Goal: Information Seeking & Learning: Learn about a topic

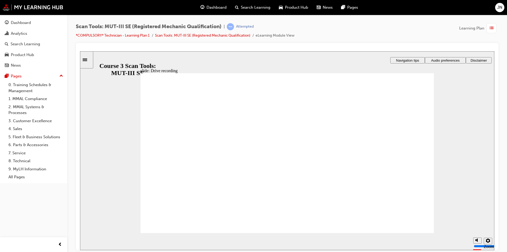
radio input "true"
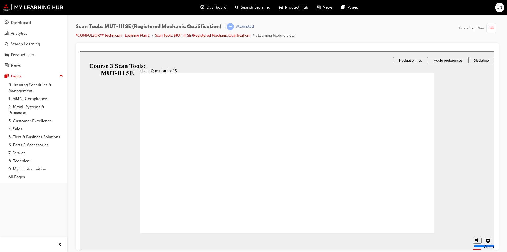
radio input "true"
drag, startPoint x: 277, startPoint y: 194, endPoint x: 354, endPoint y: 213, distance: 79.0
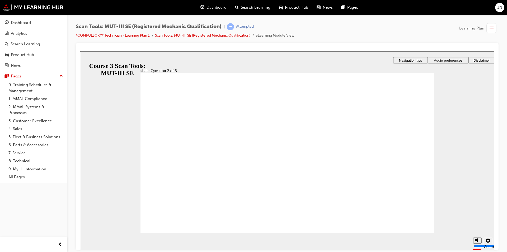
radio input "true"
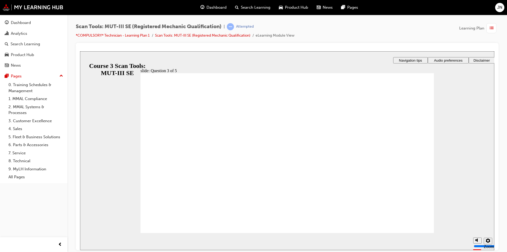
radio input "true"
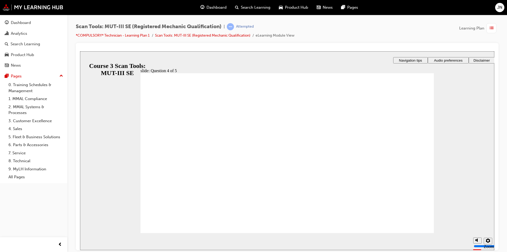
radio input "true"
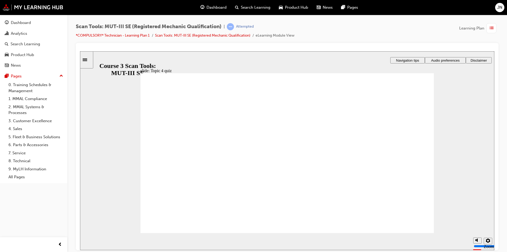
radio input "true"
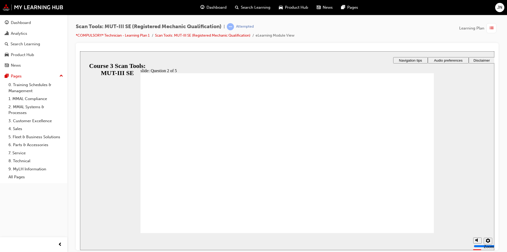
radio input "true"
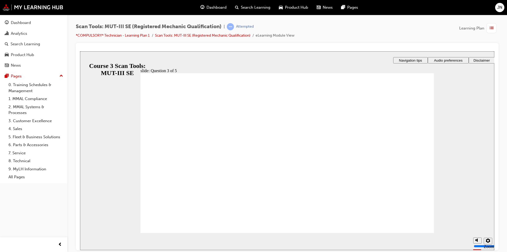
checkbox input "true"
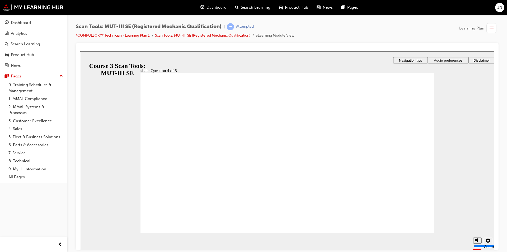
radio input "true"
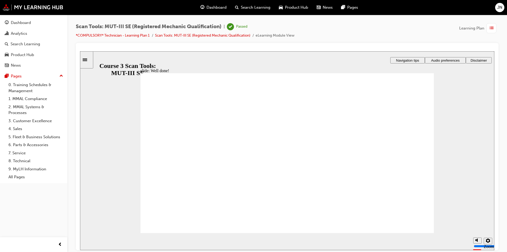
click at [414, 235] on section "Playback Speed 2 1.75 1.5 1.25 0.75" at bounding box center [287, 241] width 414 height 17
click at [416, 233] on section "Playback Speed 2 1.75 1.5 1.25 0.75" at bounding box center [287, 241] width 414 height 17
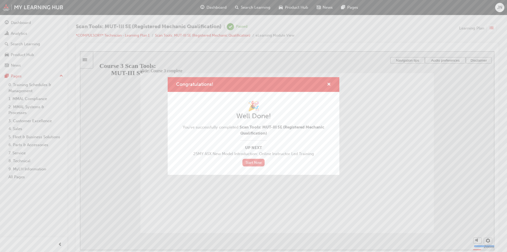
click at [256, 162] on link "Start Now" at bounding box center [253, 163] width 22 height 8
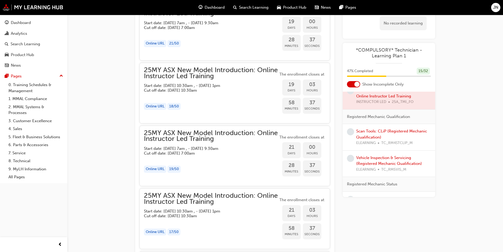
scroll to position [132, 0]
click at [394, 133] on link "Scan Tools: CLiP (Registered Mechanic Qualification)" at bounding box center [391, 134] width 71 height 11
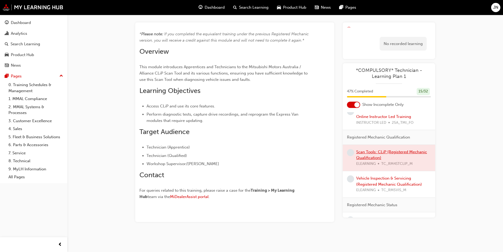
scroll to position [28, 0]
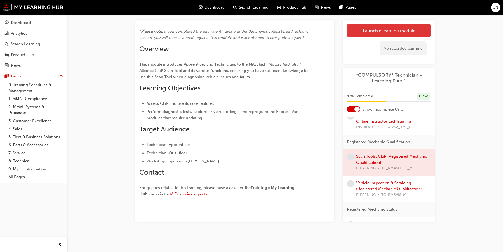
click at [381, 31] on link "Launch eLearning module" at bounding box center [389, 30] width 84 height 13
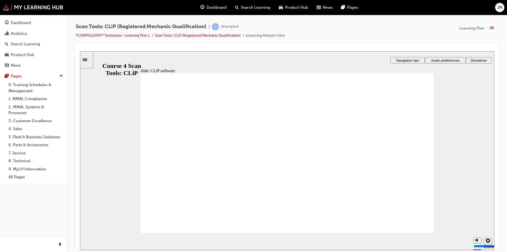
checkbox input "true"
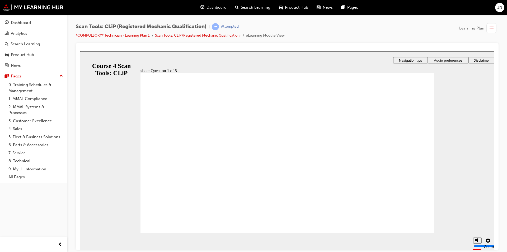
checkbox input "true"
radio input "true"
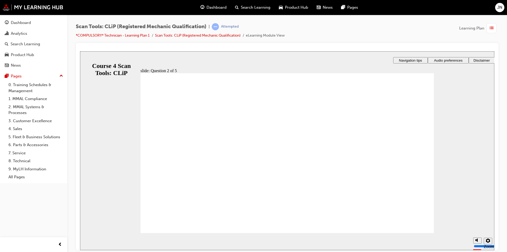
radio input "false"
radio input "true"
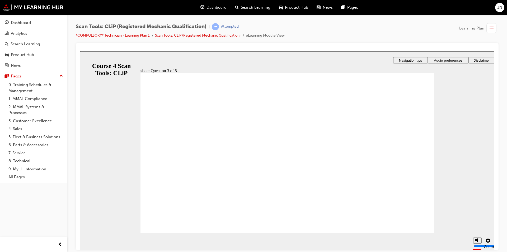
radio input "true"
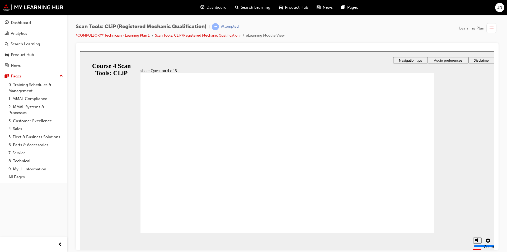
radio input "true"
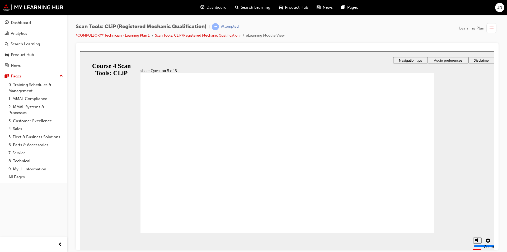
checkbox input "true"
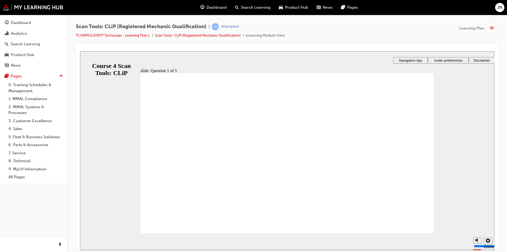
checkbox input "true"
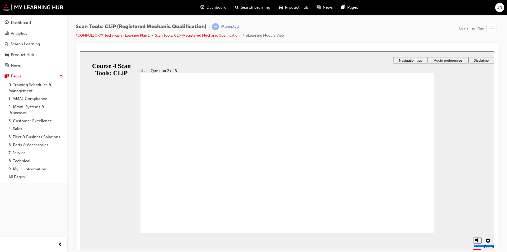
radio input "true"
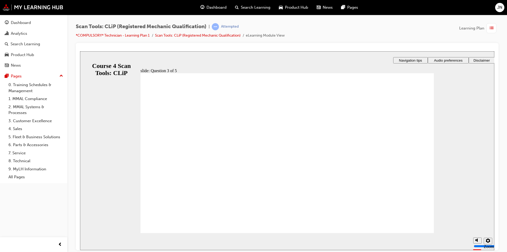
radio input "true"
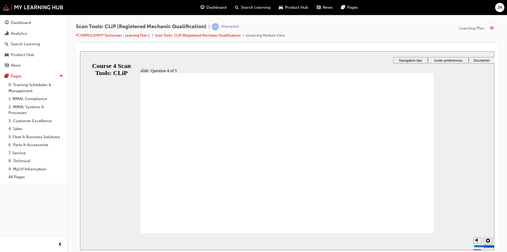
radio input "true"
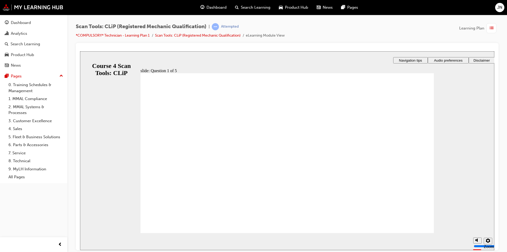
checkbox input "true"
drag, startPoint x: 191, startPoint y: 215, endPoint x: 187, endPoint y: 217, distance: 4.2
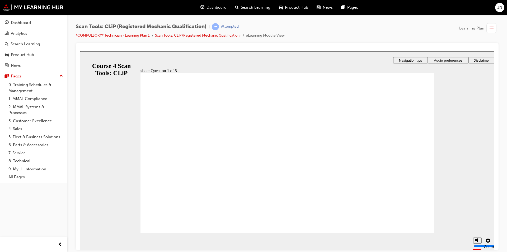
radio input "true"
drag, startPoint x: 286, startPoint y: 199, endPoint x: 309, endPoint y: 203, distance: 23.8
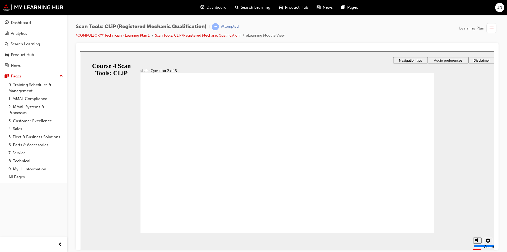
radio input "true"
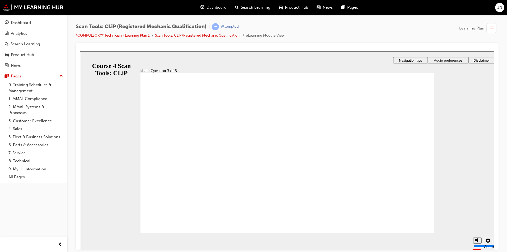
radio input "true"
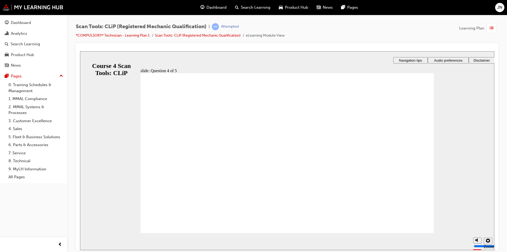
drag, startPoint x: 388, startPoint y: 214, endPoint x: 404, endPoint y: 219, distance: 16.9
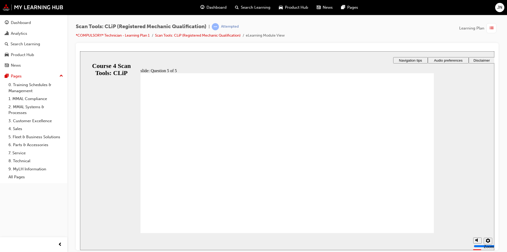
radio input "true"
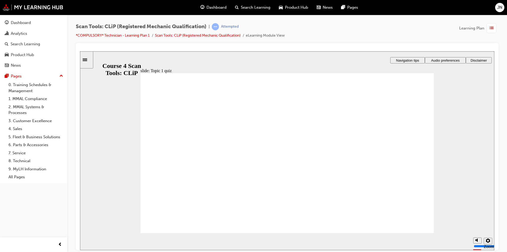
checkbox input "true"
drag, startPoint x: 221, startPoint y: 140, endPoint x: 216, endPoint y: 150, distance: 11.0
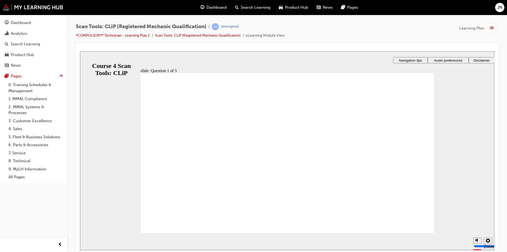
checkbox input "false"
radio input "true"
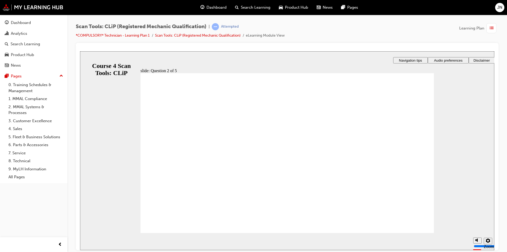
radio input "true"
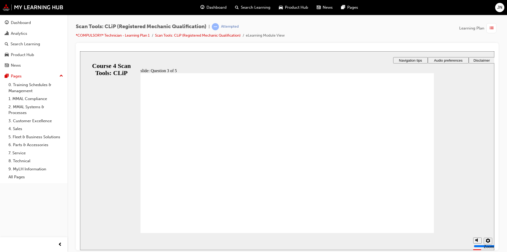
radio input "true"
drag, startPoint x: 280, startPoint y: 198, endPoint x: 351, endPoint y: 201, distance: 71.3
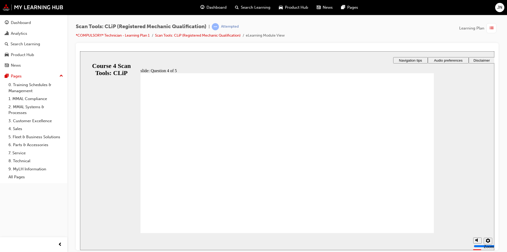
radio input "true"
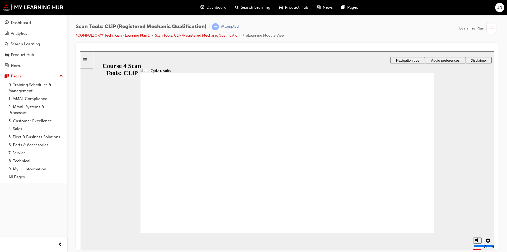
checkbox input "true"
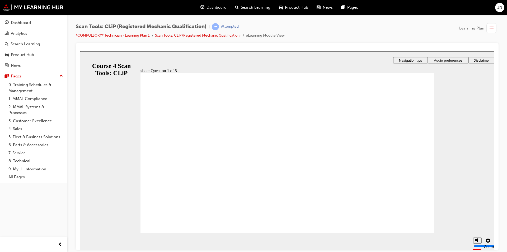
radio input "true"
drag, startPoint x: 279, startPoint y: 185, endPoint x: 283, endPoint y: 189, distance: 5.2
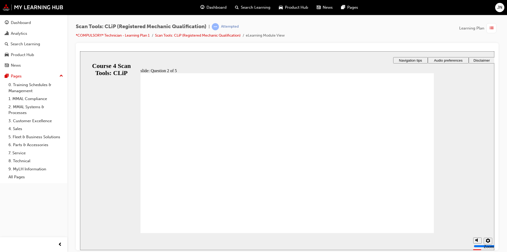
radio input "true"
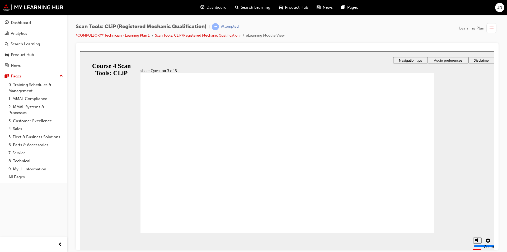
drag, startPoint x: 444, startPoint y: 221, endPoint x: 417, endPoint y: 224, distance: 27.6
click at [444, 221] on div "slide: Question 3 of 5 Rectangle 1 That’s right! You selected the correct respo…" at bounding box center [287, 150] width 414 height 199
radio input "true"
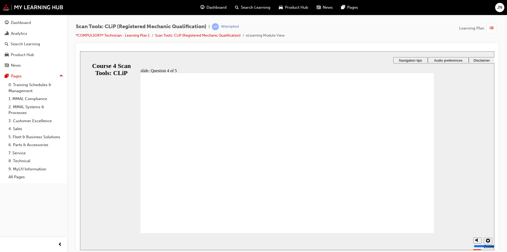
radio input "true"
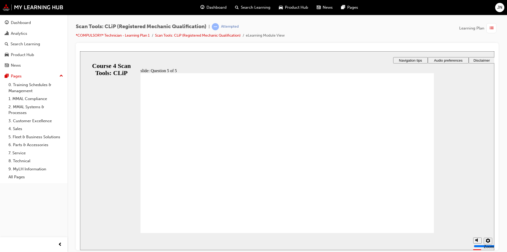
drag, startPoint x: 402, startPoint y: 219, endPoint x: 404, endPoint y: 230, distance: 11.9
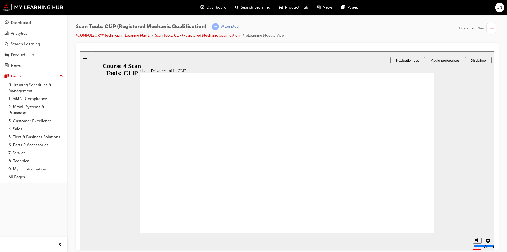
radio input "true"
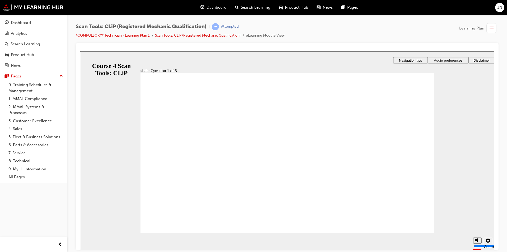
radio input "true"
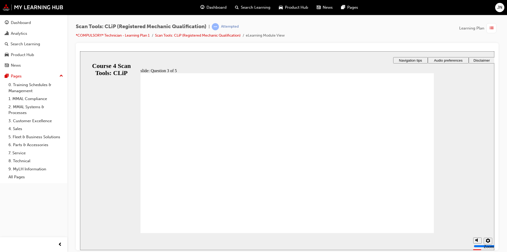
radio input "true"
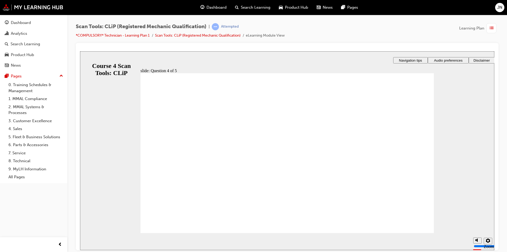
radio input "true"
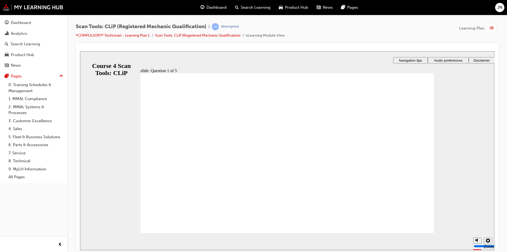
radio input "true"
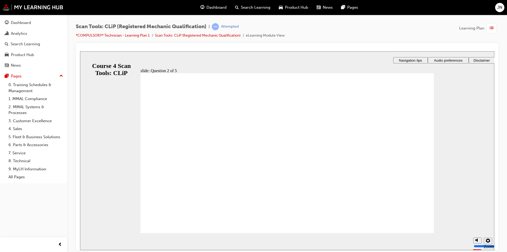
radio input "true"
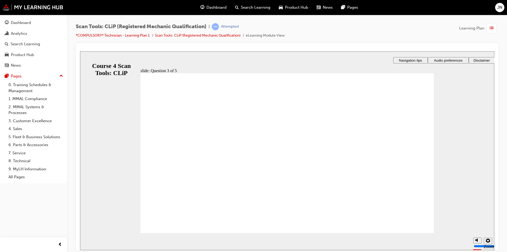
radio input "true"
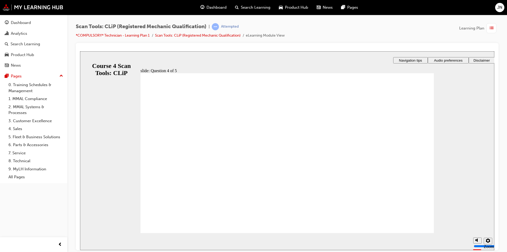
radio input "true"
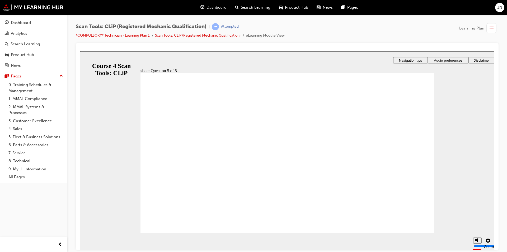
radio input "true"
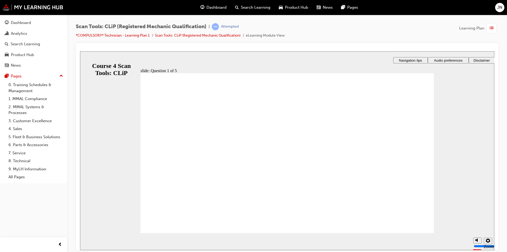
radio input "true"
drag, startPoint x: 174, startPoint y: 223, endPoint x: 184, endPoint y: 218, distance: 11.2
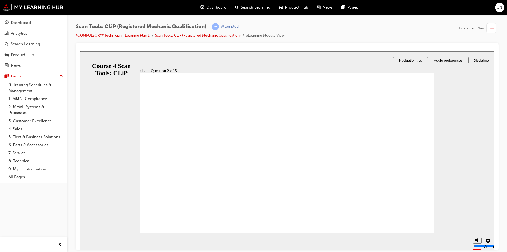
radio input "true"
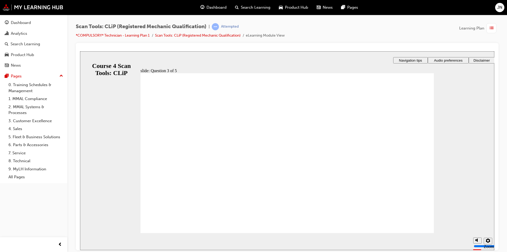
radio input "true"
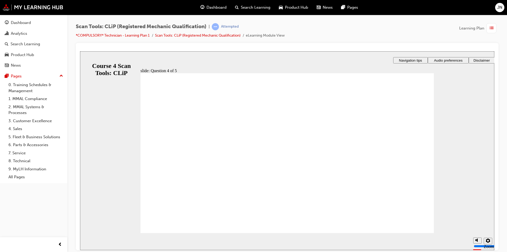
radio input "true"
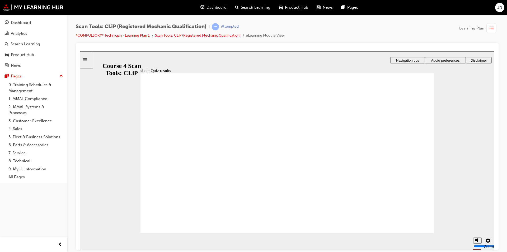
radio input "true"
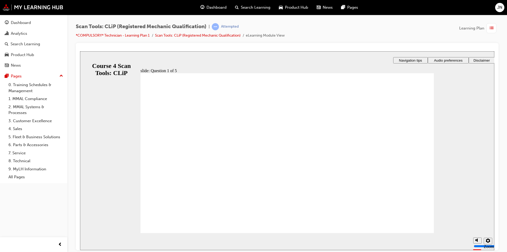
radio input "true"
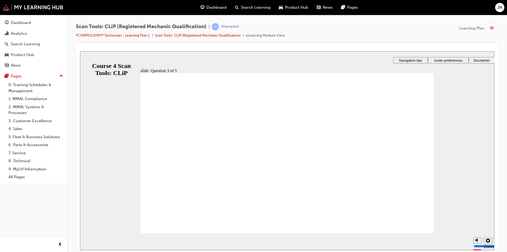
radio input "true"
drag, startPoint x: 433, startPoint y: 232, endPoint x: 428, endPoint y: 230, distance: 4.4
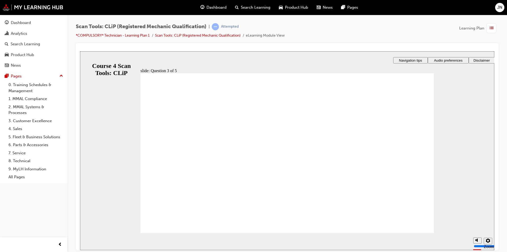
radio input "true"
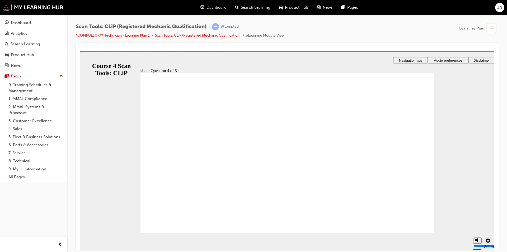
radio input "true"
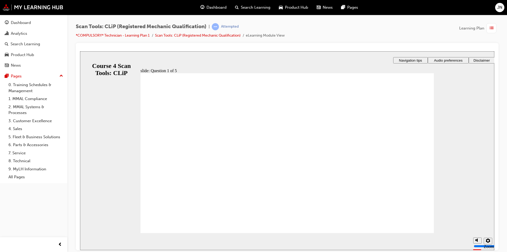
radio input "true"
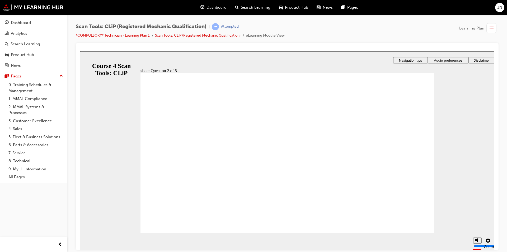
radio input "true"
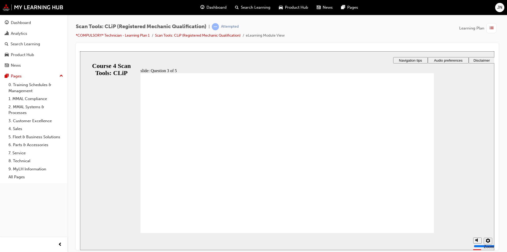
click at [416, 237] on section "Playback Speed 2 1.75 1.5 1.25 0.75" at bounding box center [287, 241] width 414 height 17
radio input "true"
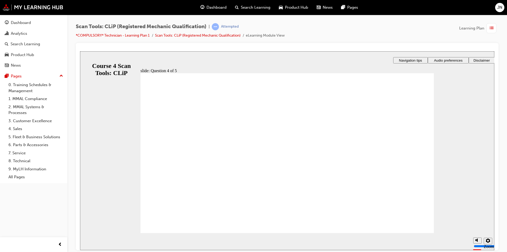
radio input "true"
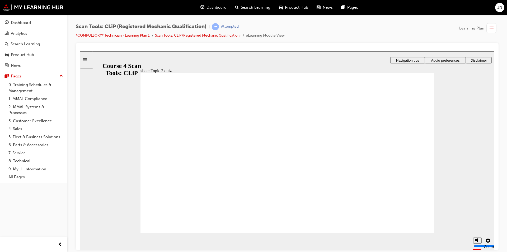
radio input "true"
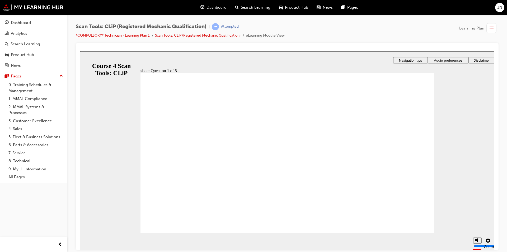
radio input "true"
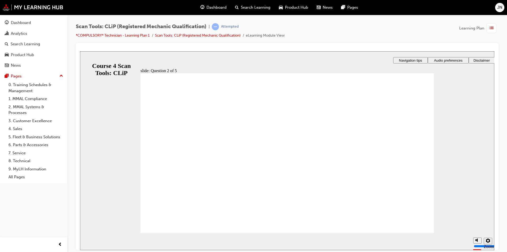
radio input "true"
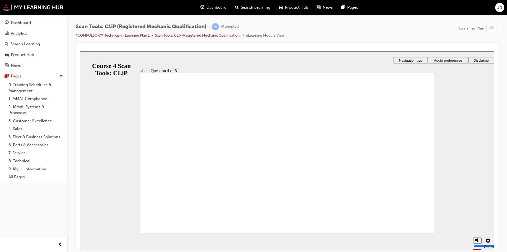
radio input "false"
radio input "true"
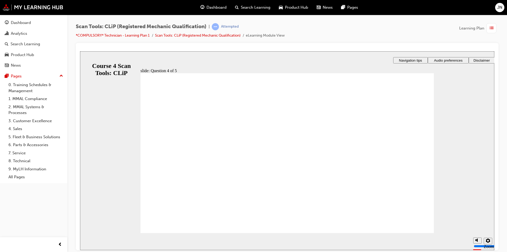
radio input "true"
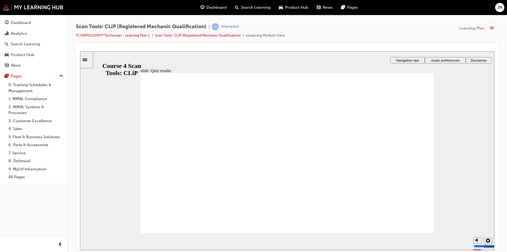
radio input "true"
drag, startPoint x: 266, startPoint y: 195, endPoint x: 333, endPoint y: 203, distance: 66.6
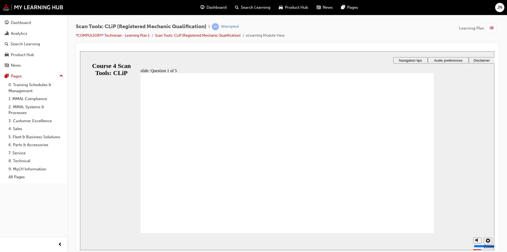
radio input "true"
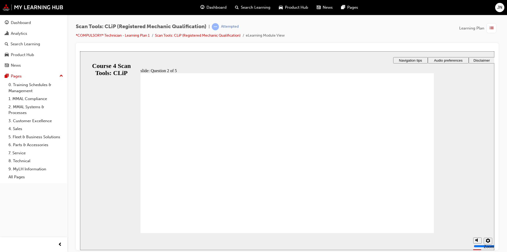
radio input "true"
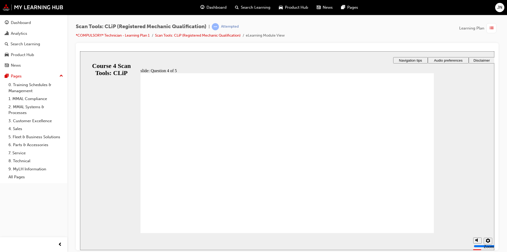
radio input "true"
drag, startPoint x: 421, startPoint y: 228, endPoint x: 413, endPoint y: 190, distance: 38.4
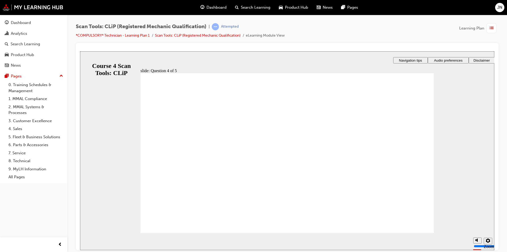
radio input "true"
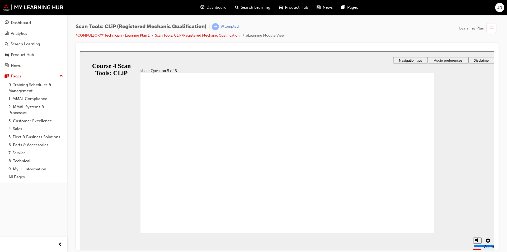
click at [431, 241] on section "Playback Speed 2 1.75 1.5 1.25 0.75" at bounding box center [287, 241] width 414 height 17
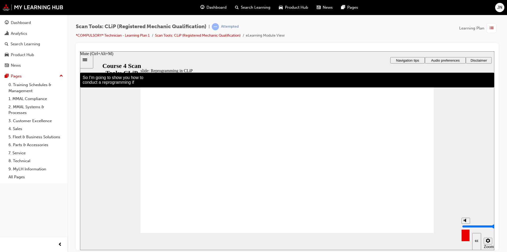
drag, startPoint x: 465, startPoint y: 223, endPoint x: 468, endPoint y: 207, distance: 15.8
type input "10"
click at [468, 225] on input "volume" at bounding box center [479, 227] width 34 height 4
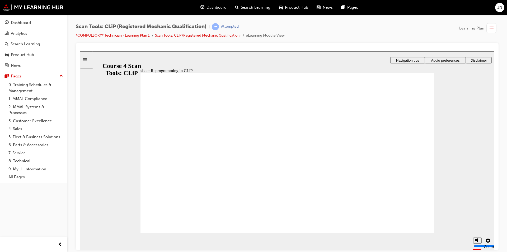
radio input "true"
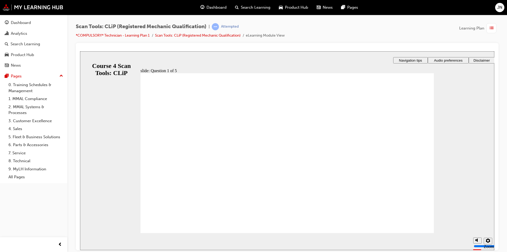
radio input "true"
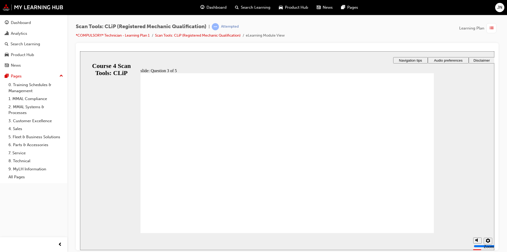
radio input "true"
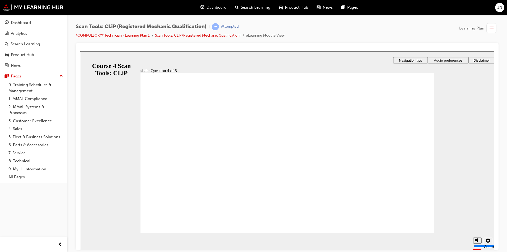
radio input "false"
radio input "true"
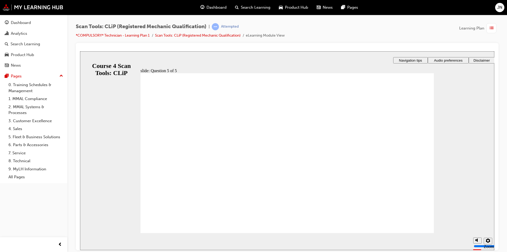
radio input "true"
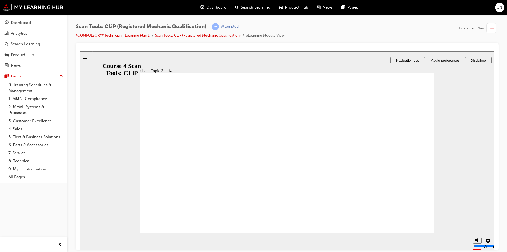
radio input "true"
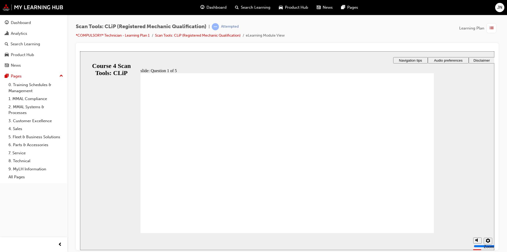
radio input "true"
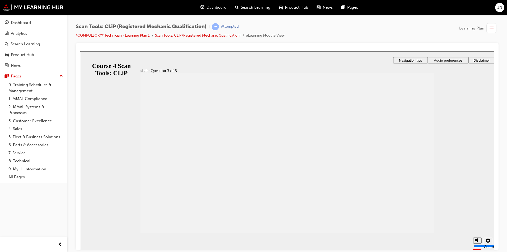
radio input "true"
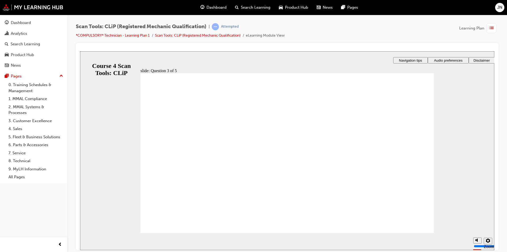
radio input "false"
radio input "true"
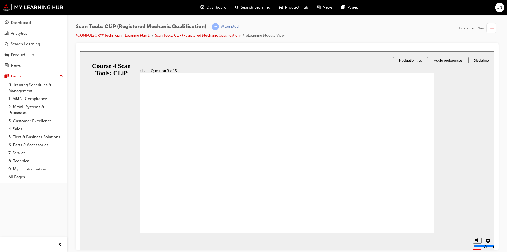
radio input "false"
radio input "true"
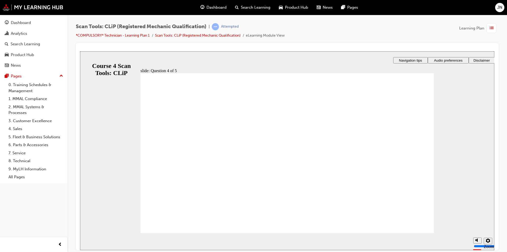
radio input "true"
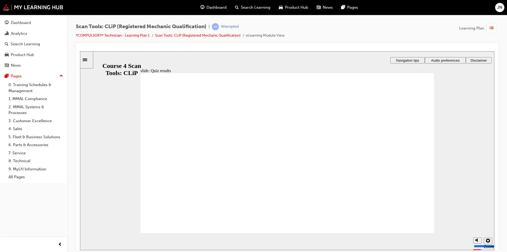
radio input "true"
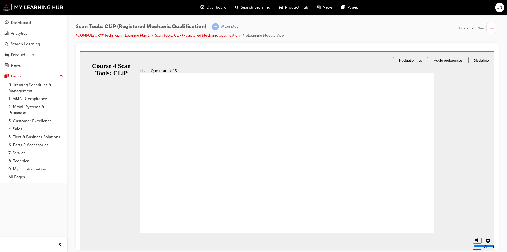
radio input "true"
drag, startPoint x: 254, startPoint y: 196, endPoint x: 270, endPoint y: 197, distance: 15.3
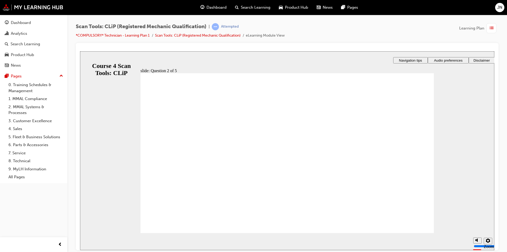
radio input "true"
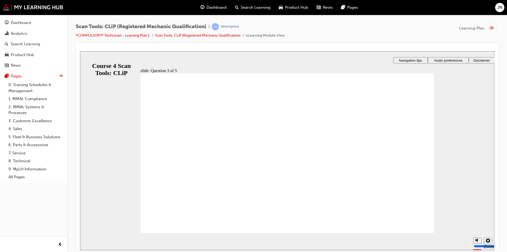
radio input "true"
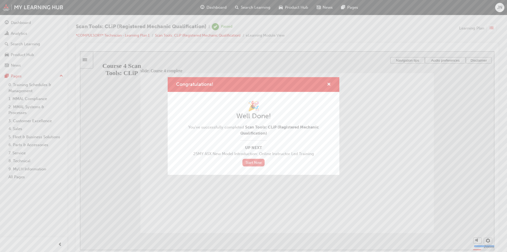
click at [261, 163] on link "Start Now" at bounding box center [253, 163] width 22 height 8
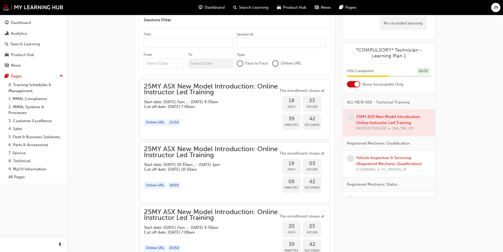
scroll to position [132, 0]
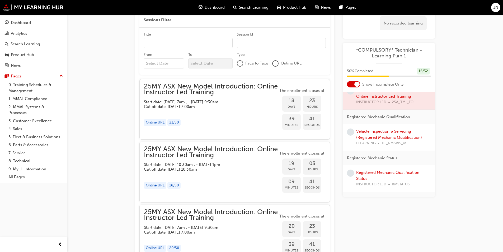
click at [395, 138] on link "Vehicle Inspection & Servicing (Registered Mechanic Qualification)" at bounding box center [389, 134] width 66 height 11
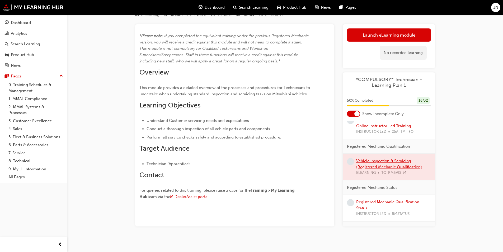
scroll to position [28, 0]
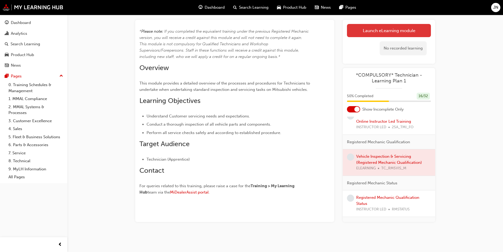
click at [352, 28] on link "Launch eLearning module" at bounding box center [389, 30] width 84 height 13
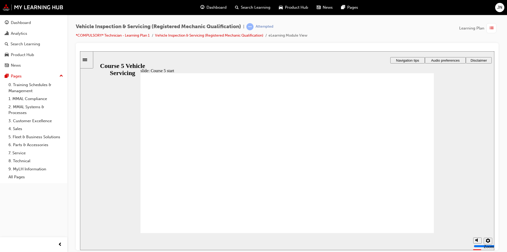
click at [428, 235] on section "Playback Speed 2 1.75 1.5 1.25 0.75" at bounding box center [287, 241] width 414 height 17
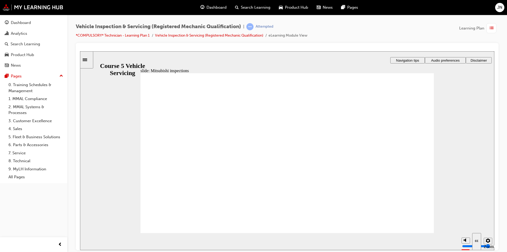
radio input "true"
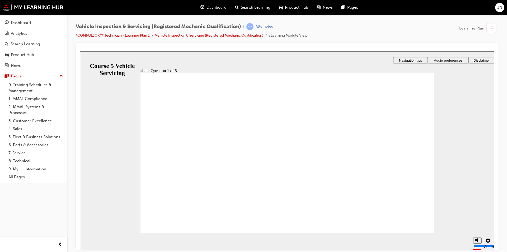
checkbox input "true"
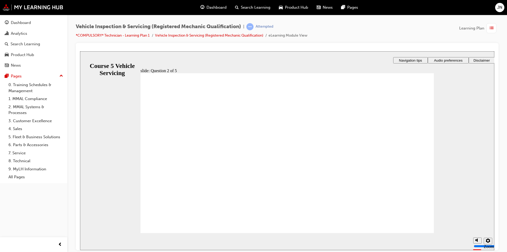
checkbox input "true"
drag, startPoint x: 282, startPoint y: 197, endPoint x: 305, endPoint y: 193, distance: 23.0
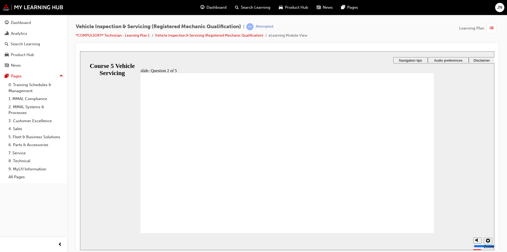
radio input "true"
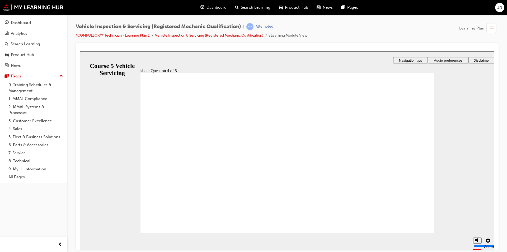
radio input "true"
drag, startPoint x: 228, startPoint y: 149, endPoint x: 214, endPoint y: 163, distance: 20.0
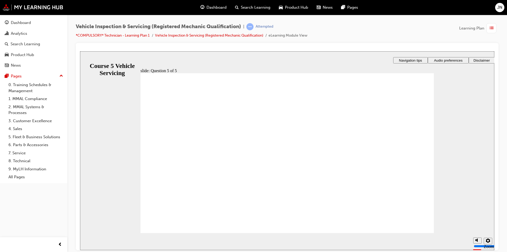
radio input "false"
radio input "true"
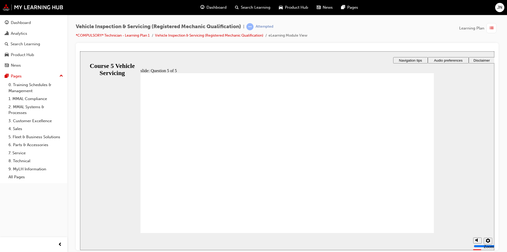
radio input "true"
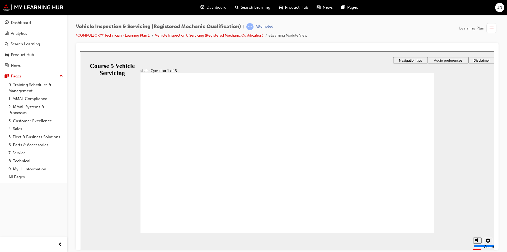
radio input "false"
radio input "true"
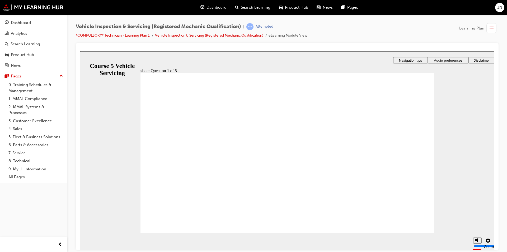
drag, startPoint x: 204, startPoint y: 135, endPoint x: 195, endPoint y: 135, distance: 8.7
checkbox input "false"
checkbox input "true"
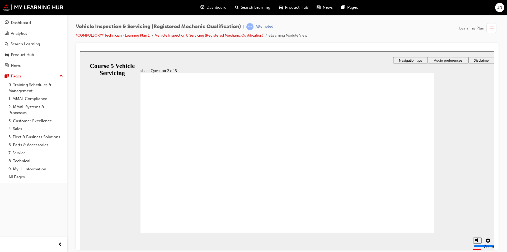
checkbox input "true"
radio input "true"
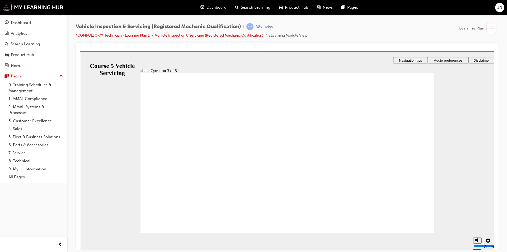
radio input "true"
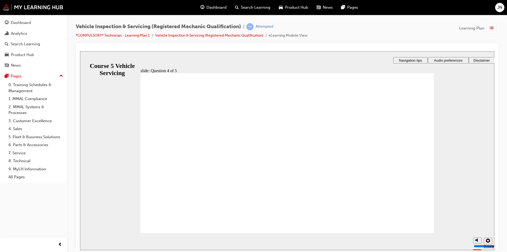
radio input "true"
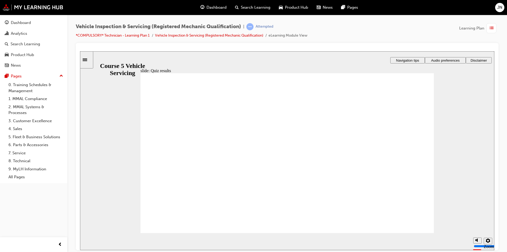
radio input "false"
radio input "true"
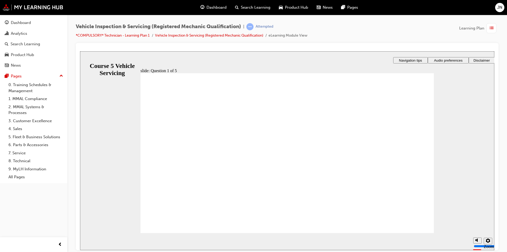
checkbox input "true"
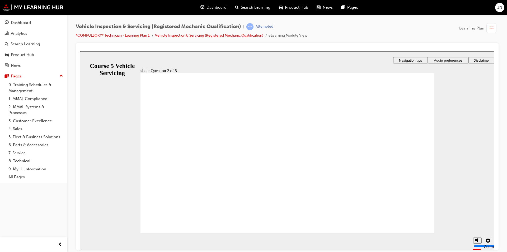
drag, startPoint x: 189, startPoint y: 135, endPoint x: 188, endPoint y: 163, distance: 27.5
checkbox input "true"
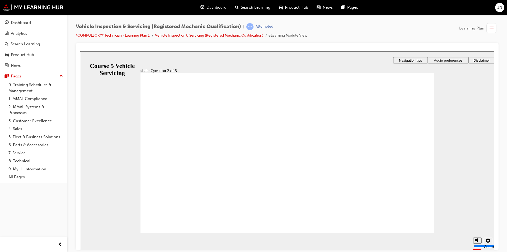
radio input "true"
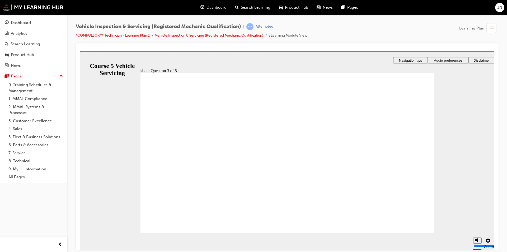
drag, startPoint x: 292, startPoint y: 190, endPoint x: 301, endPoint y: 194, distance: 9.6
radio input "true"
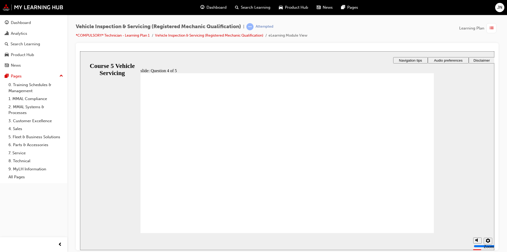
radio input "true"
